Goal: Transaction & Acquisition: Purchase product/service

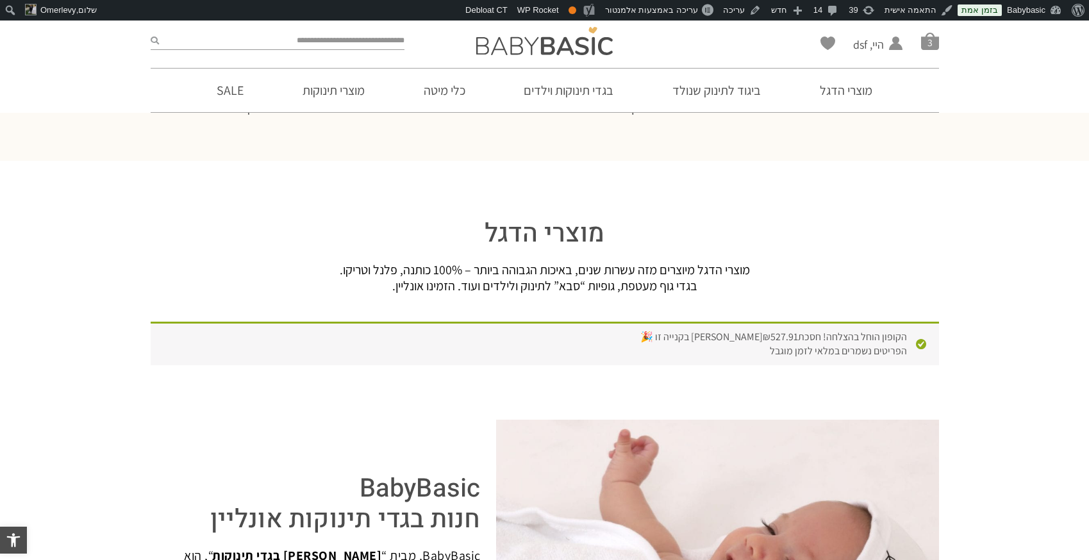
scroll to position [1688, 0]
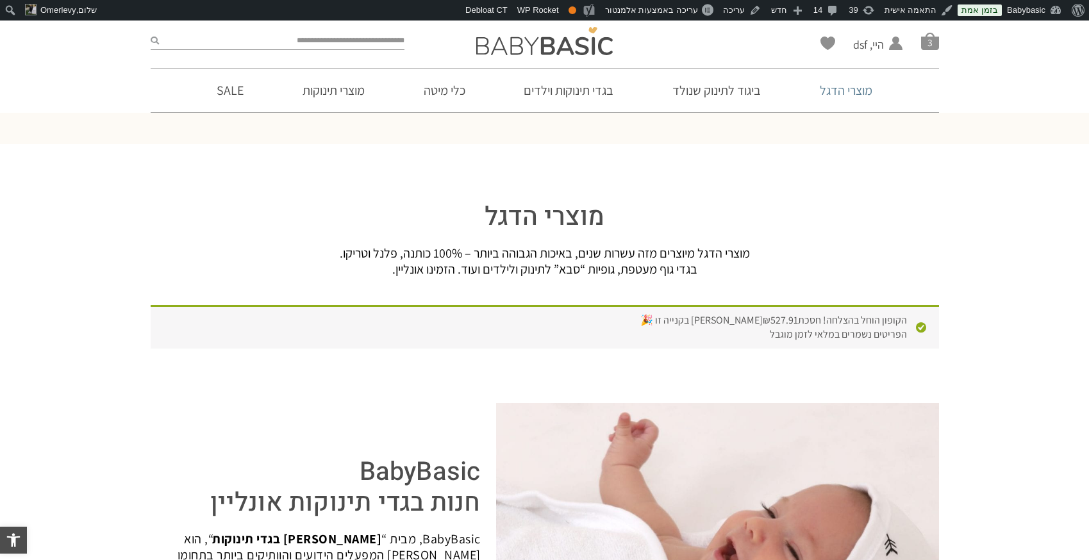
click at [853, 90] on link "מוצרי הדגל" at bounding box center [846, 91] width 91 height 44
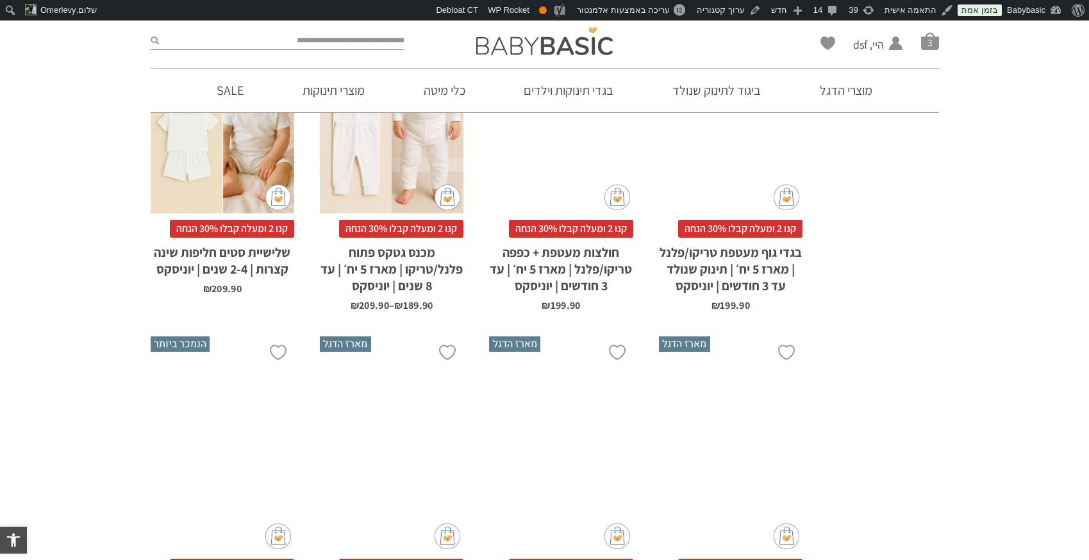
scroll to position [860, 0]
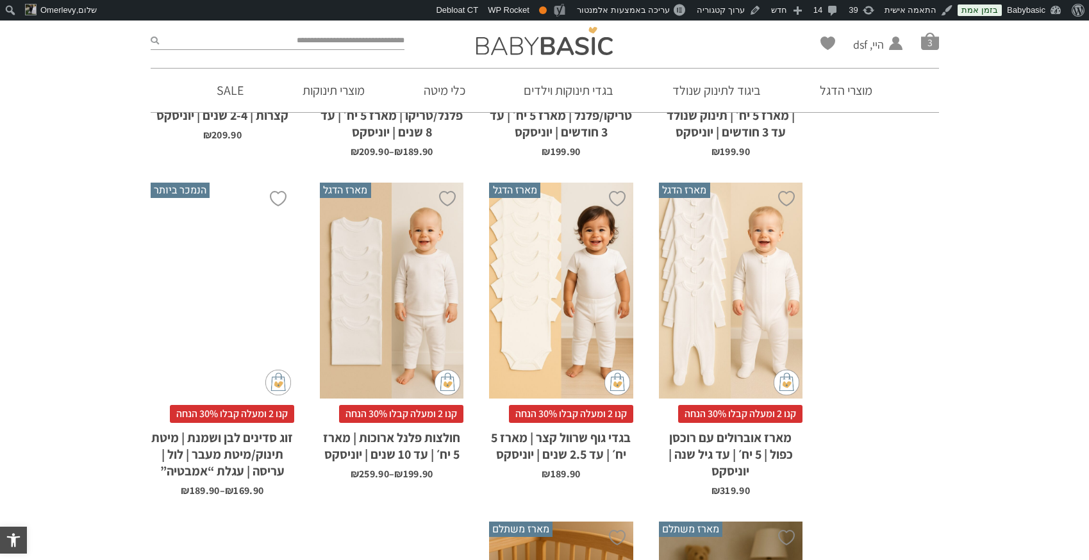
click at [419, 297] on div "x בחירת מידה 12-18m 18-24m 24-30m 2-5-4-שנים 4-6y 6-8-שנים 8-10y" at bounding box center [392, 291] width 144 height 216
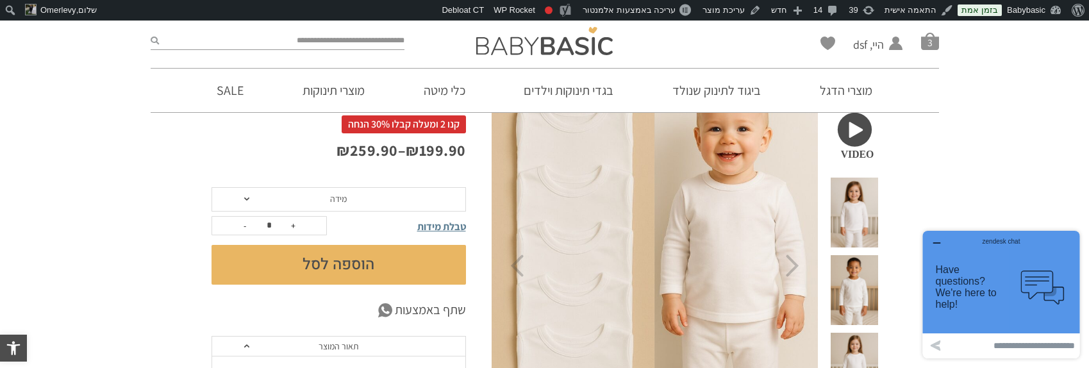
click at [331, 204] on span "מידה" at bounding box center [338, 199] width 17 height 12
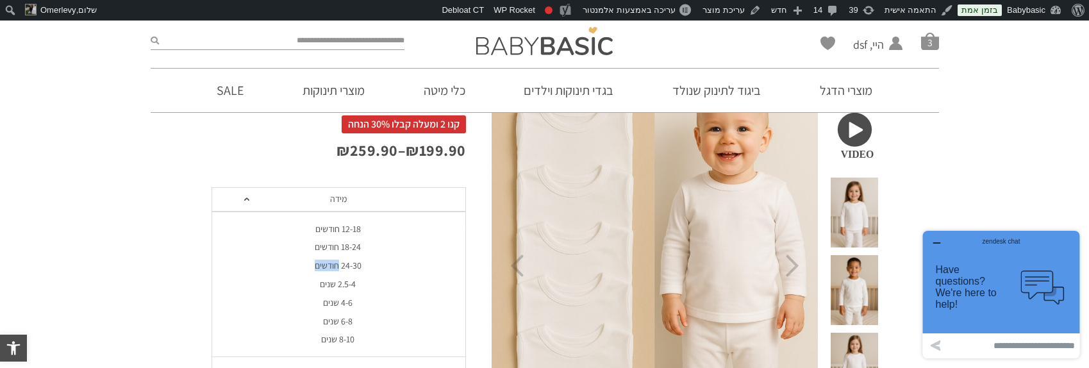
click at [325, 229] on div "12-18 חודשים" at bounding box center [338, 229] width 255 height 11
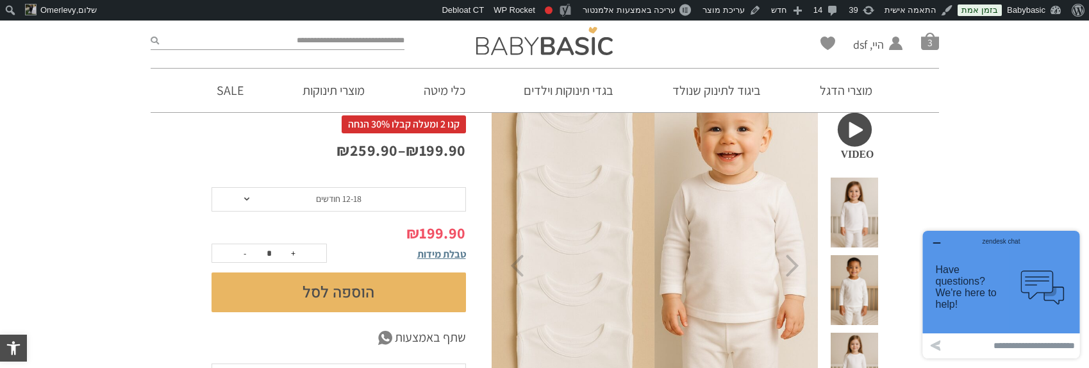
click at [339, 199] on span "12-18 חודשים" at bounding box center [339, 199] width 46 height 12
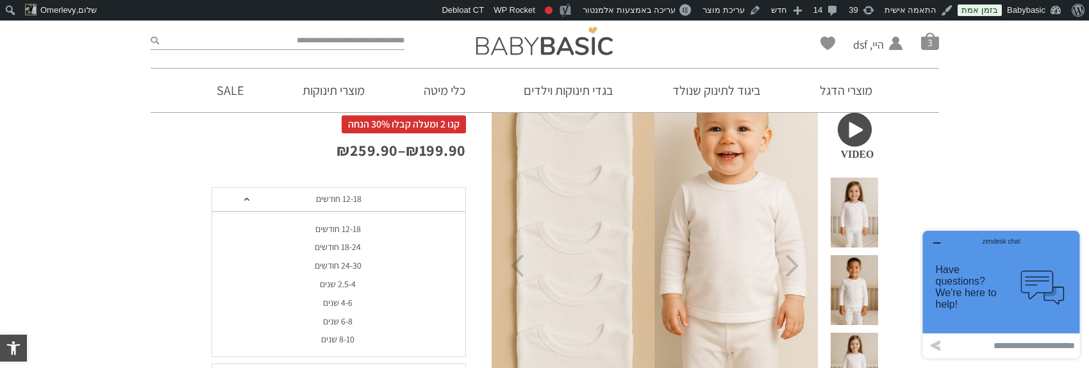
click at [336, 226] on div "12-18 חודשים" at bounding box center [338, 229] width 255 height 11
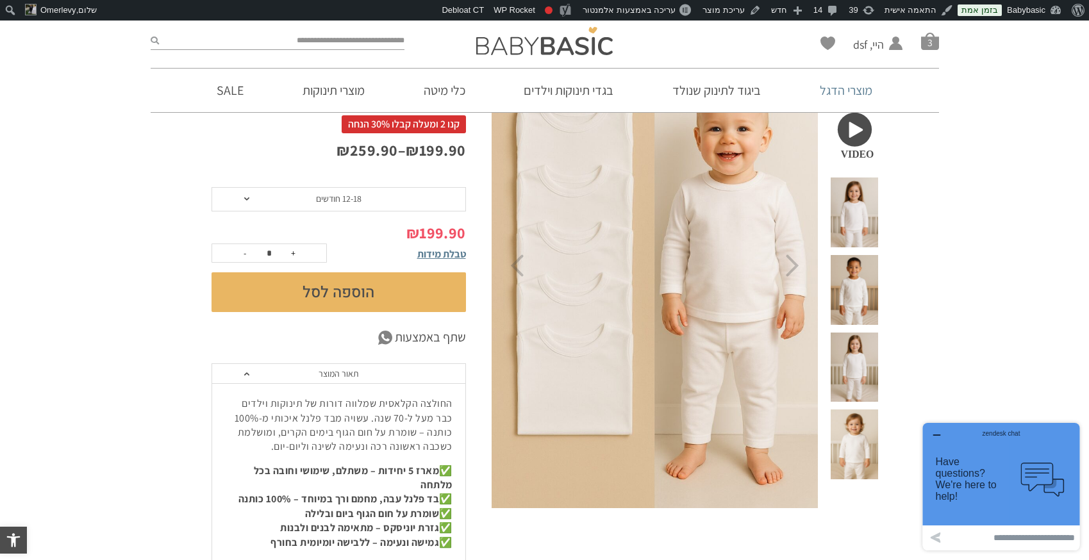
click at [828, 89] on link "מוצרי הדגל" at bounding box center [846, 91] width 91 height 44
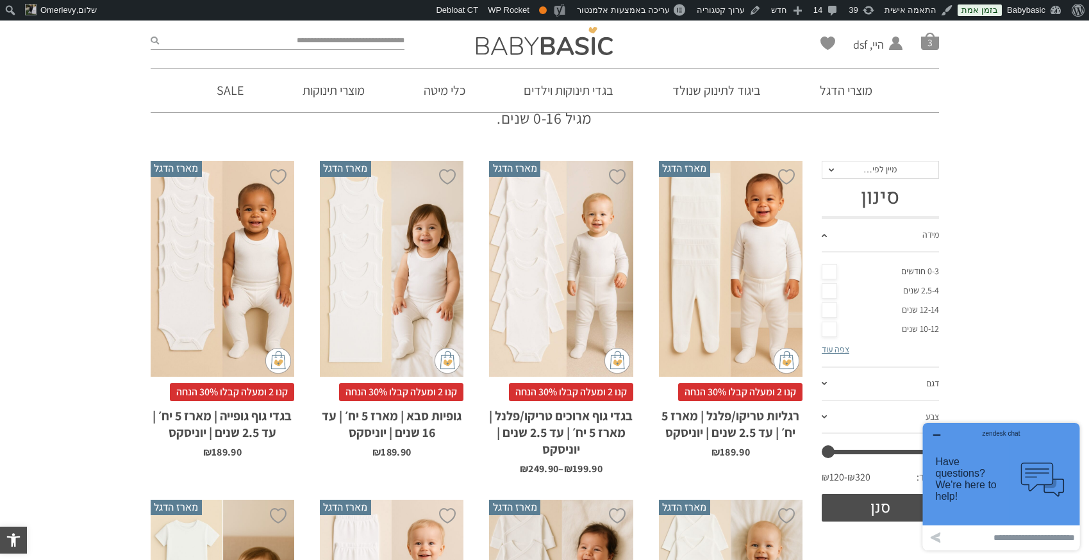
scroll to position [196, 0]
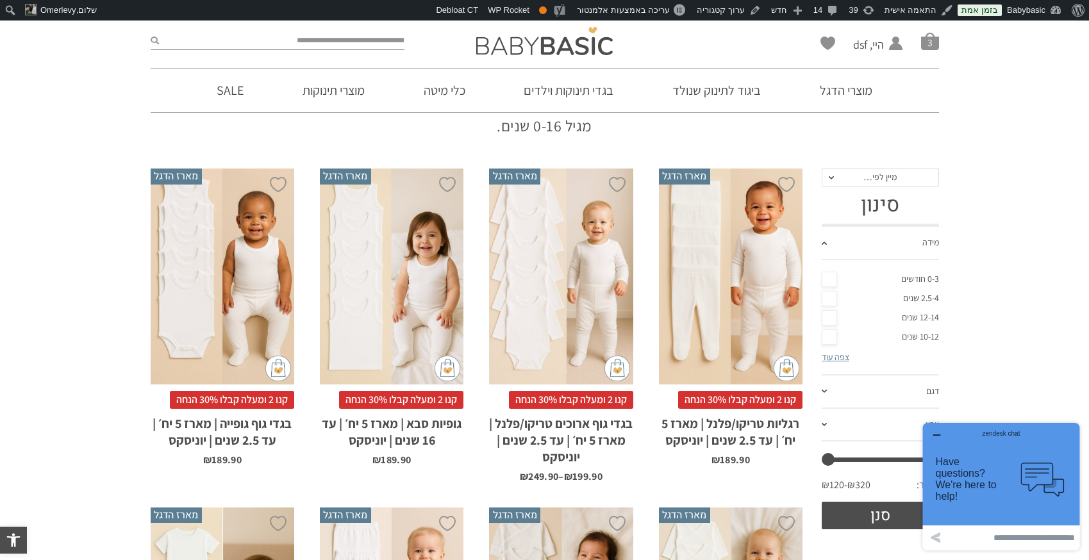
click at [701, 216] on div "x בחירת מידה 0-3m 3-6m 6-12m 12-18m 18-24m 24-30m בחירת סוג בד טריקו (עונת מעבר…" at bounding box center [731, 277] width 144 height 216
